Goal: Information Seeking & Learning: Learn about a topic

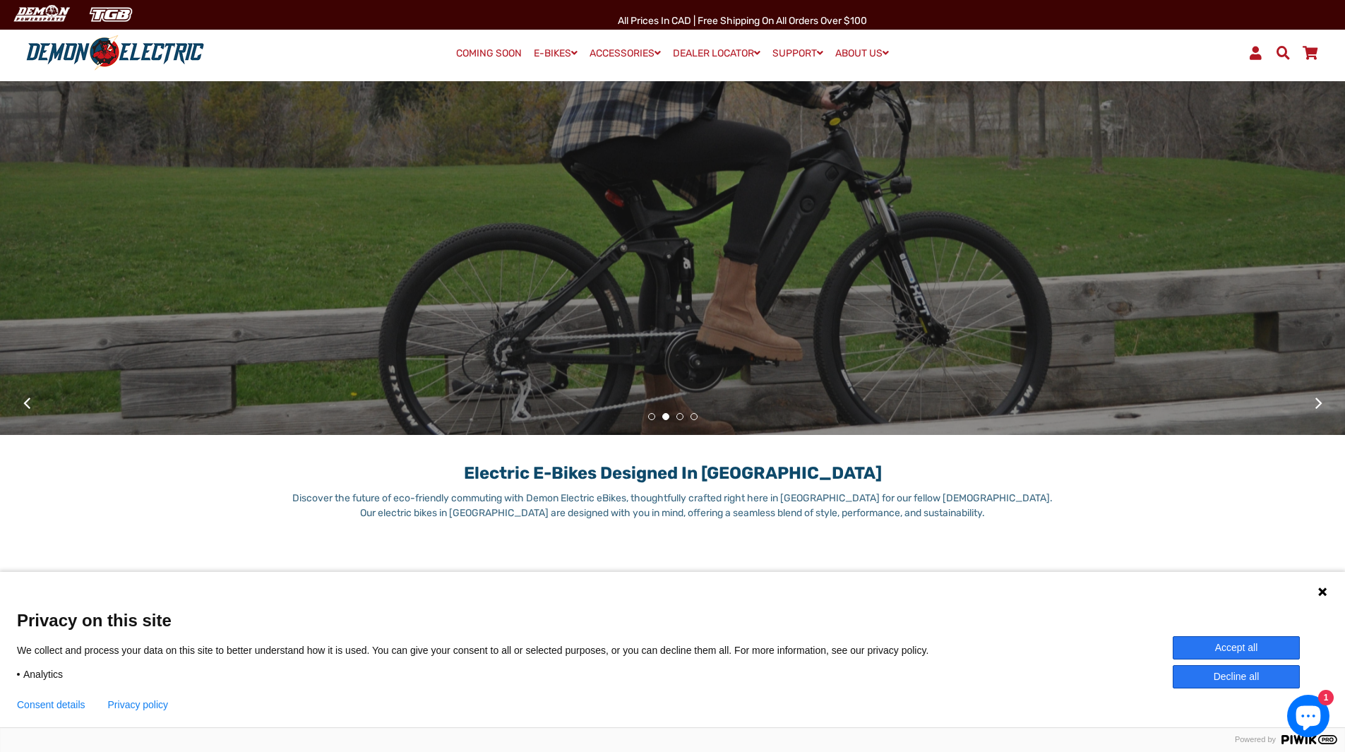
scroll to position [353, 0]
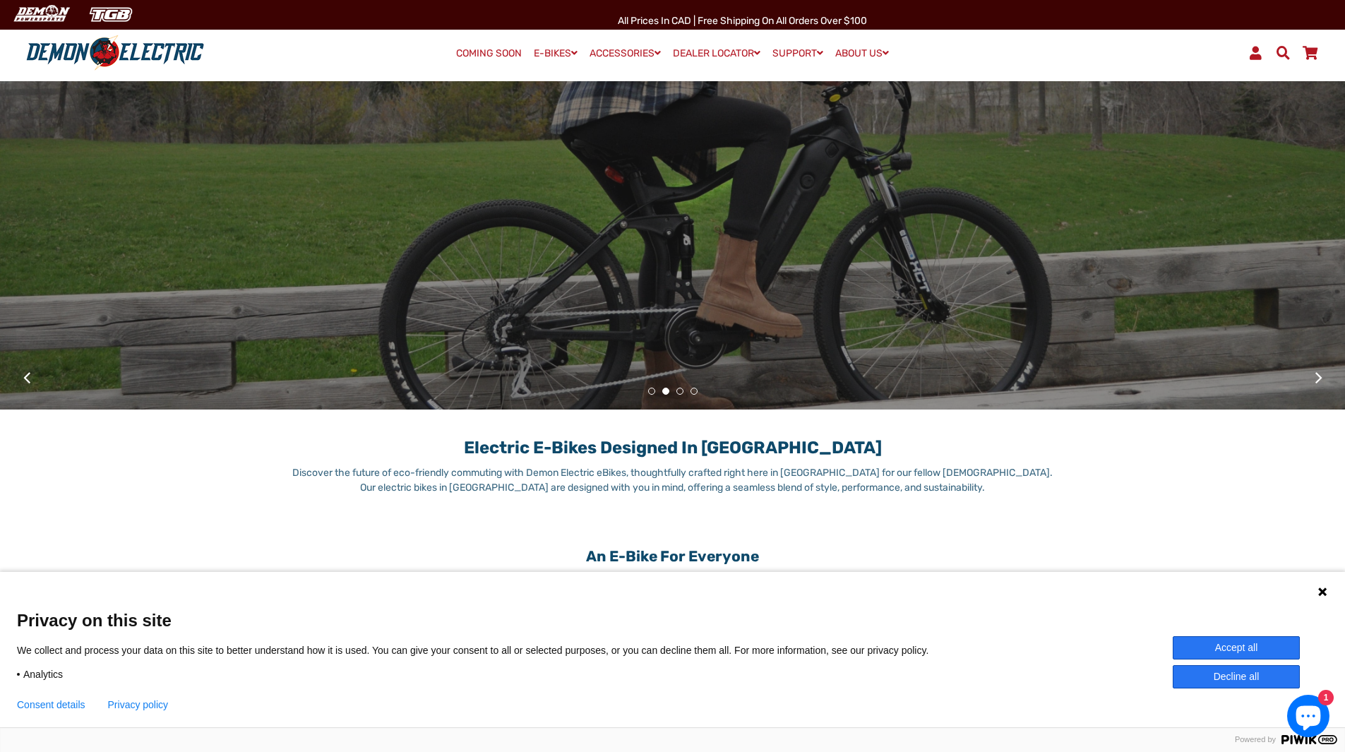
click at [1197, 641] on button "Accept all" at bounding box center [1236, 647] width 127 height 23
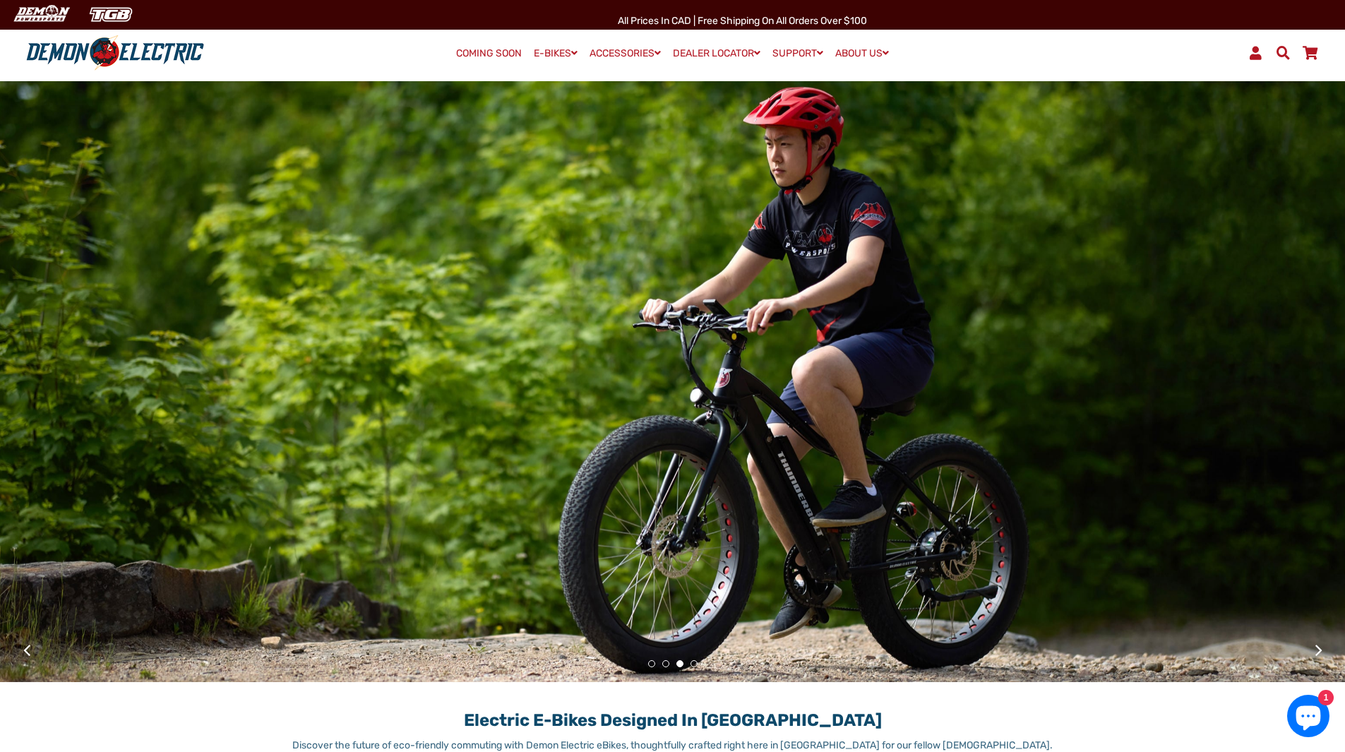
scroll to position [0, 0]
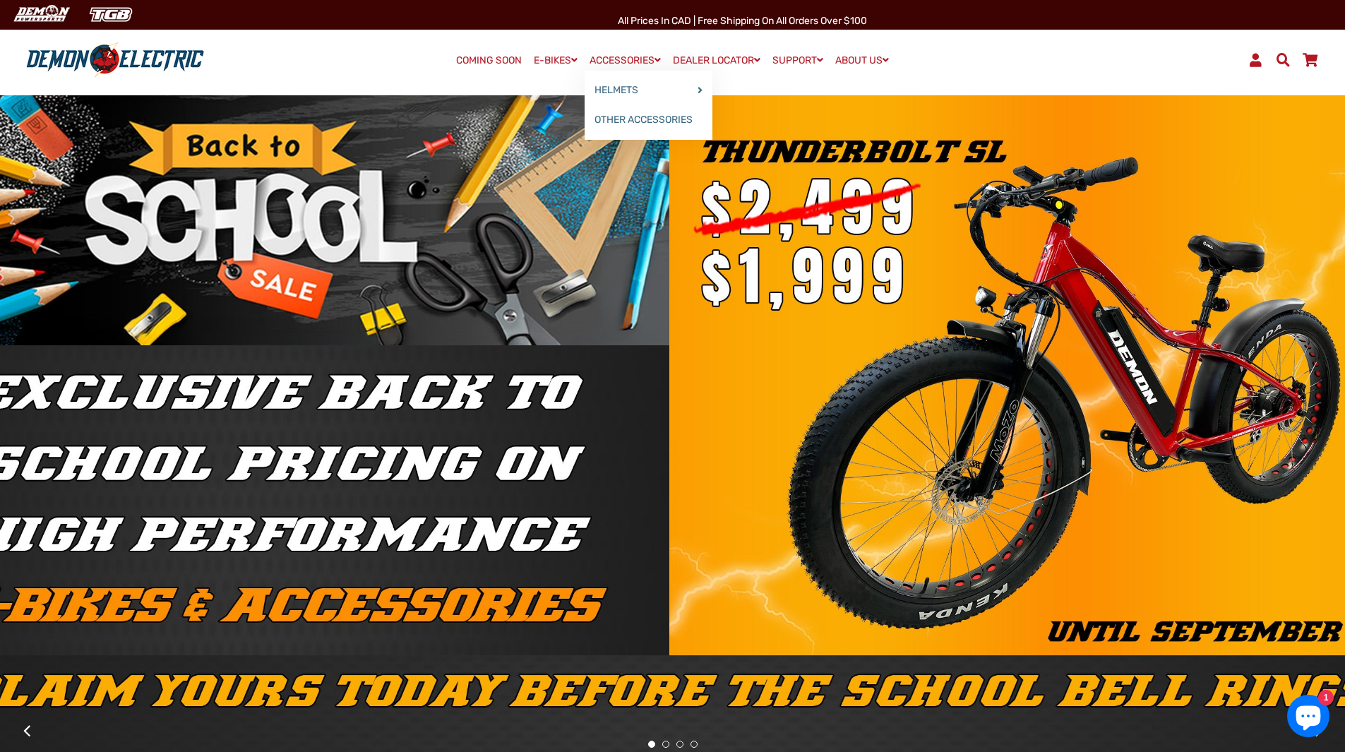
click at [646, 57] on link "ACCESSORIES" at bounding box center [625, 60] width 81 height 20
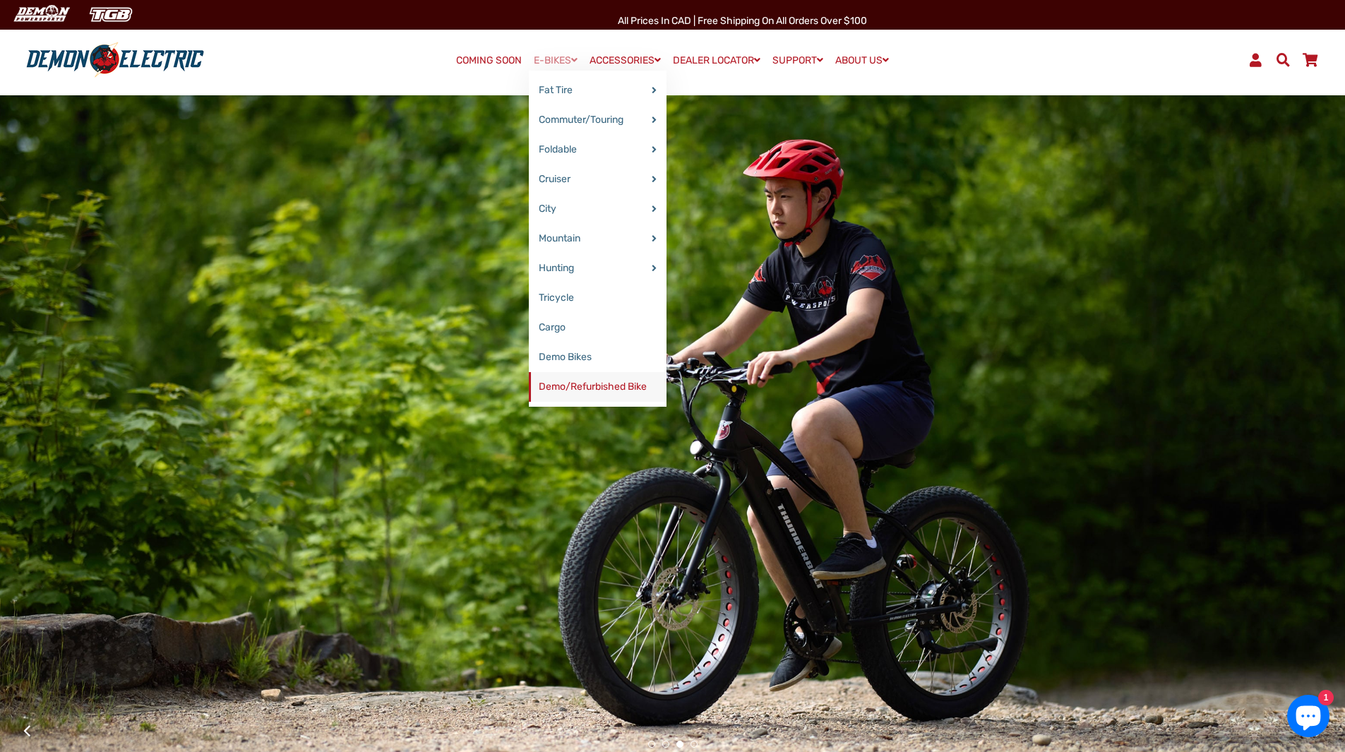
click at [573, 383] on link "Demo/Refurbished Bike" at bounding box center [598, 387] width 138 height 30
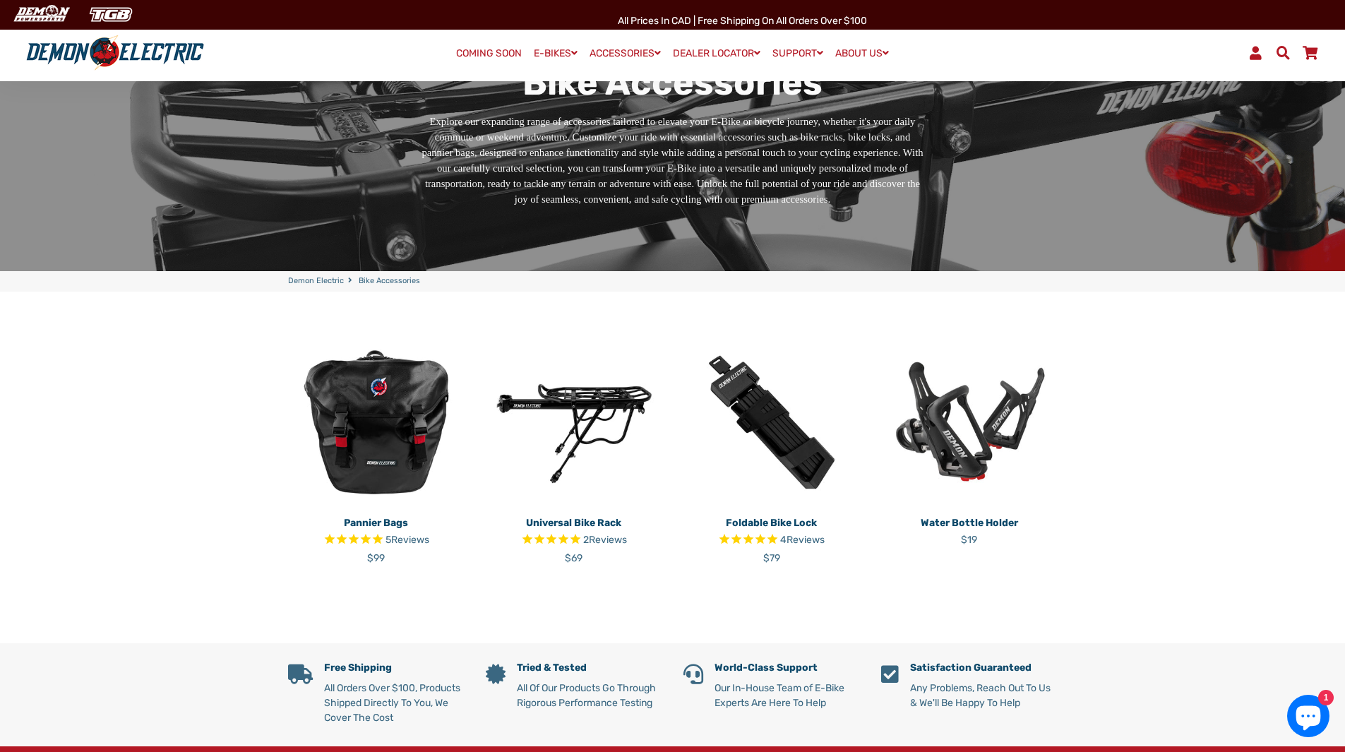
scroll to position [71, 0]
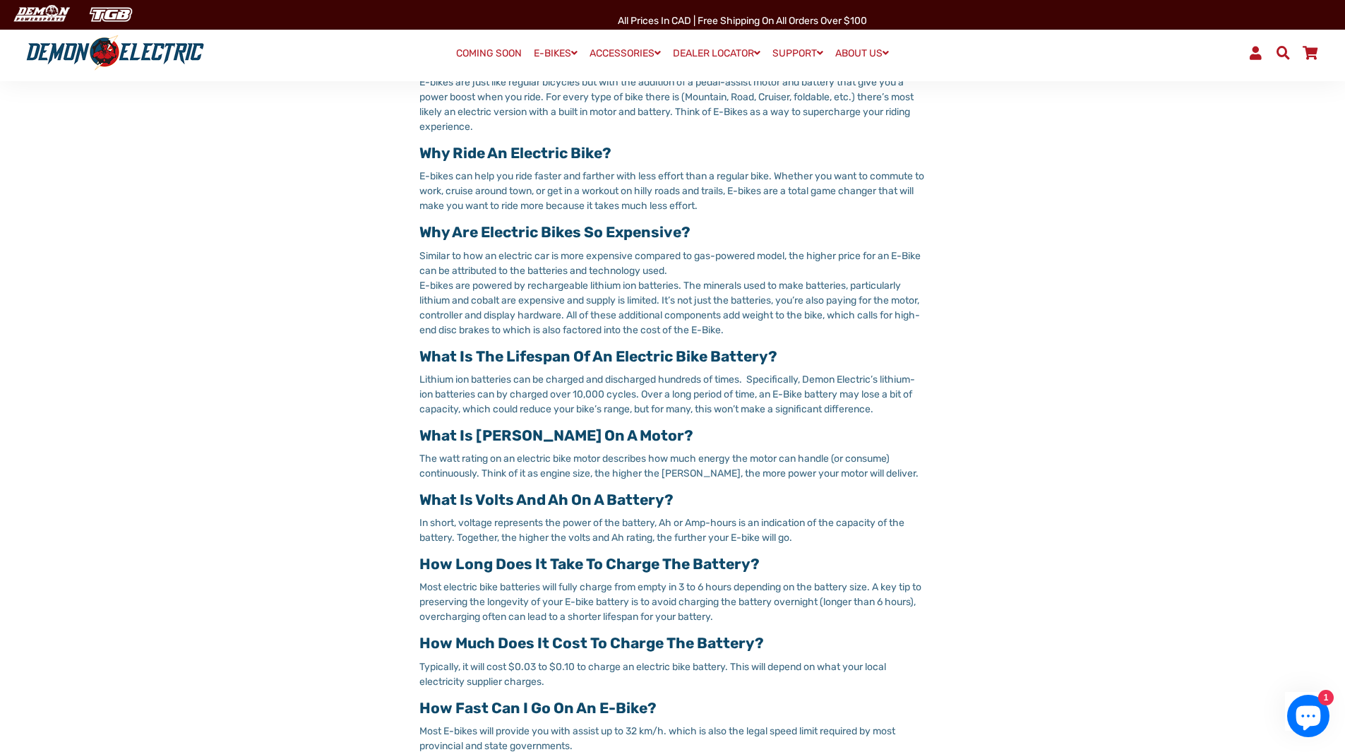
scroll to position [634, 0]
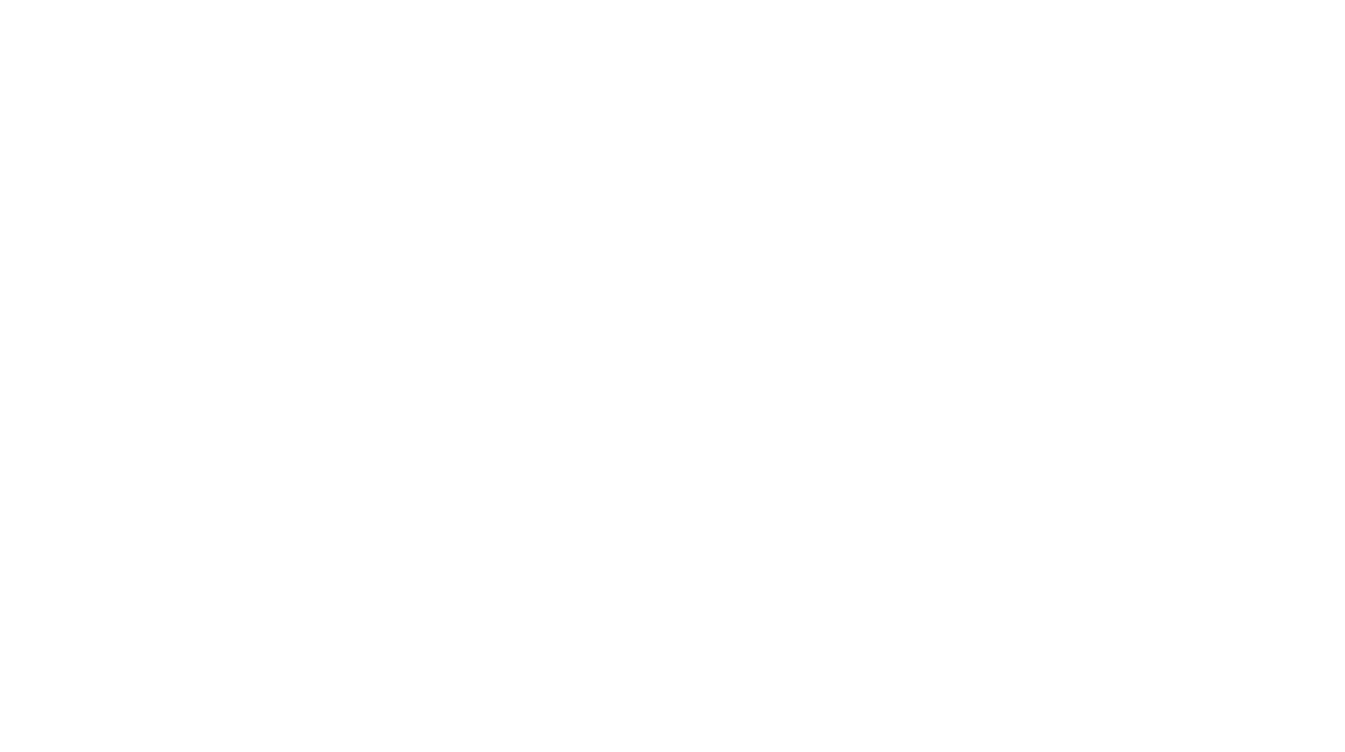
select select "******"
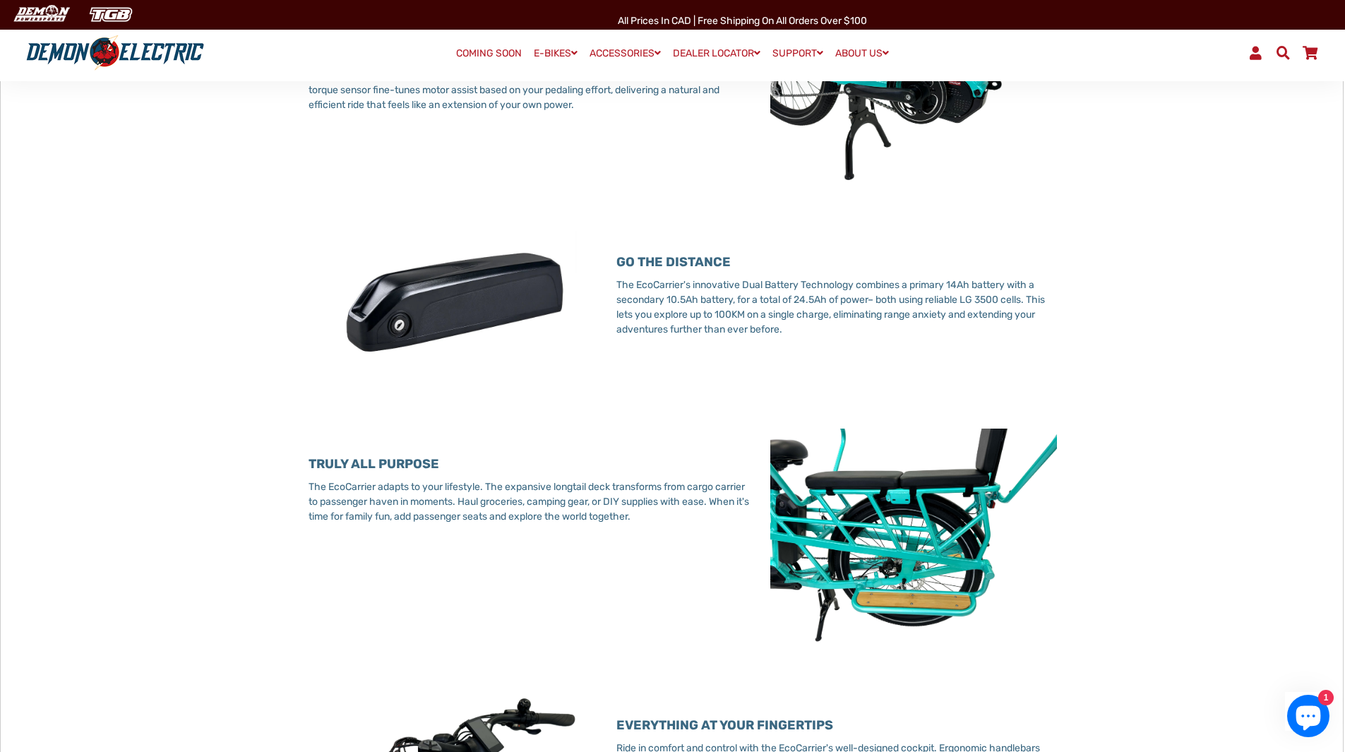
scroll to position [1128, 0]
